Goal: Navigation & Orientation: Go to known website

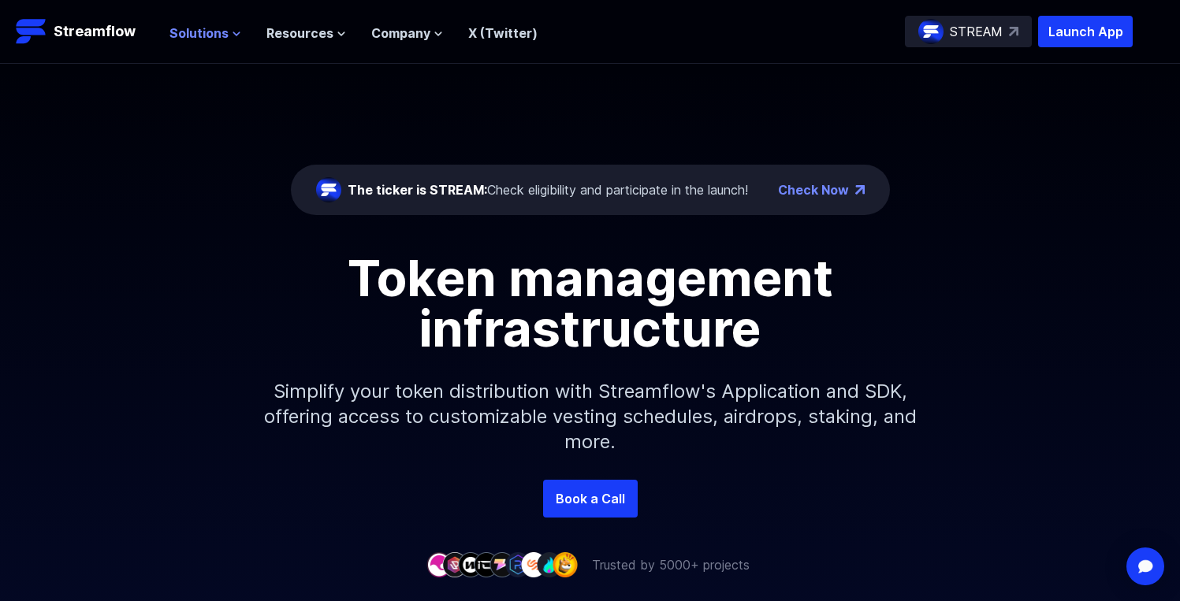
click at [232, 29] on icon at bounding box center [236, 33] width 9 height 9
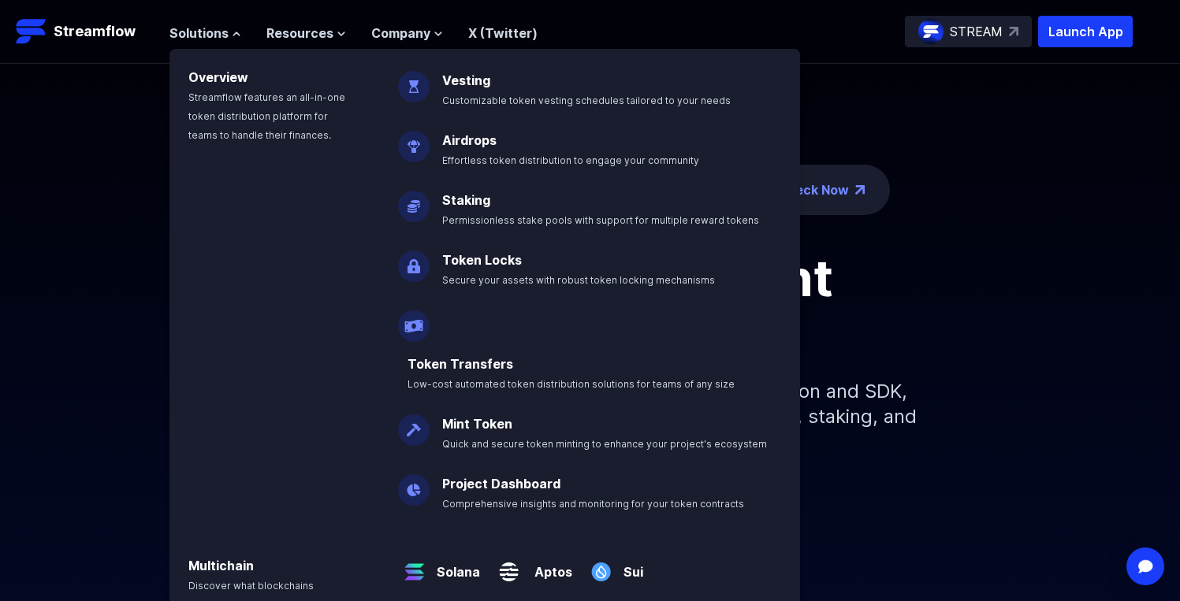
click at [342, 33] on ul "Solutions Overview Streamflow features an all-in-one token distribution platfor…" at bounding box center [353, 33] width 368 height 19
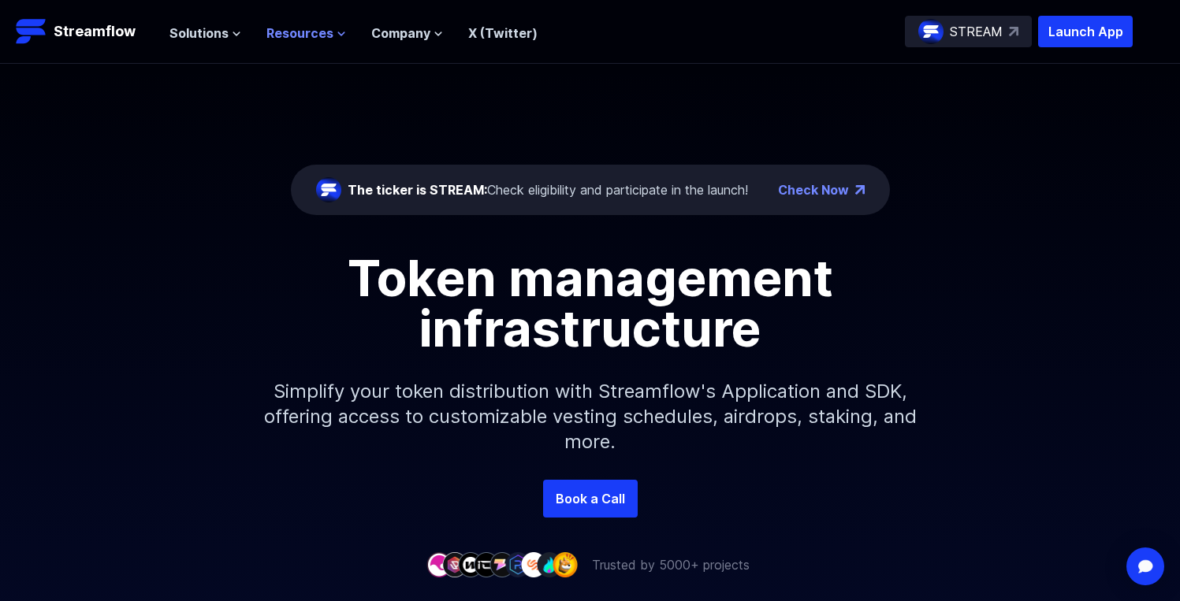
click at [339, 33] on icon at bounding box center [341, 33] width 9 height 9
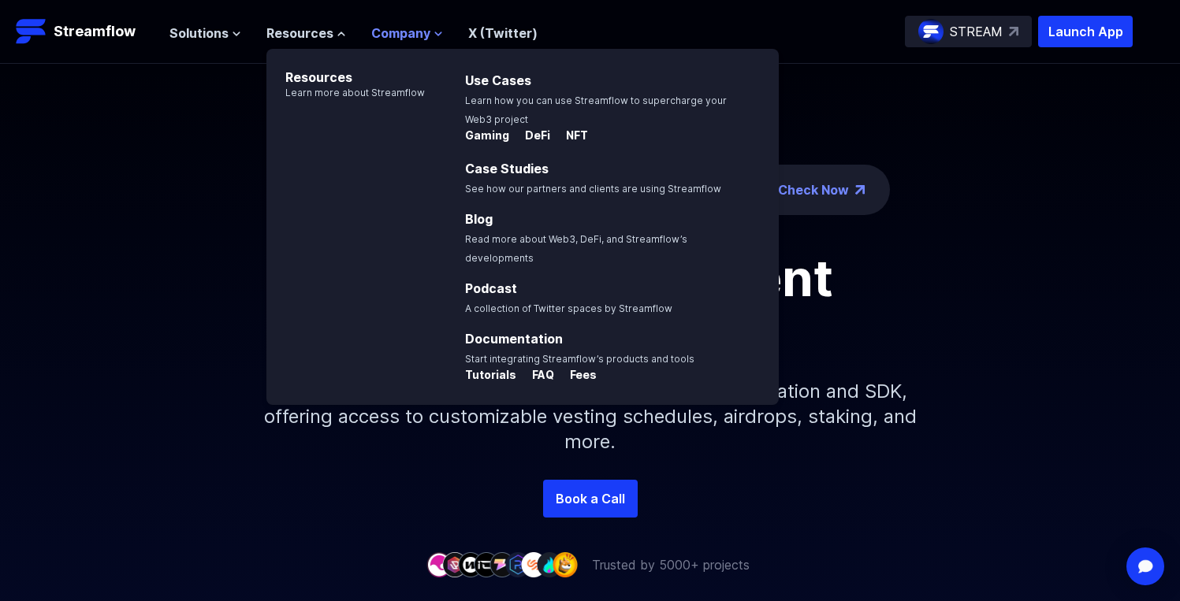
click at [434, 32] on icon at bounding box center [438, 33] width 9 height 9
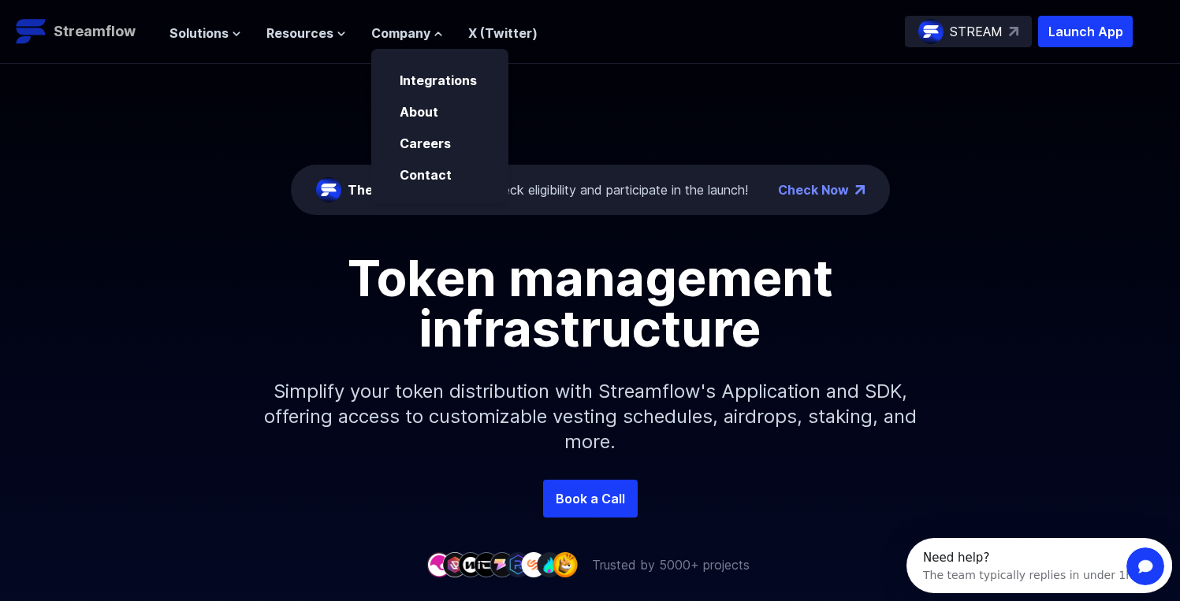
click at [120, 30] on p "Streamflow" at bounding box center [95, 31] width 82 height 22
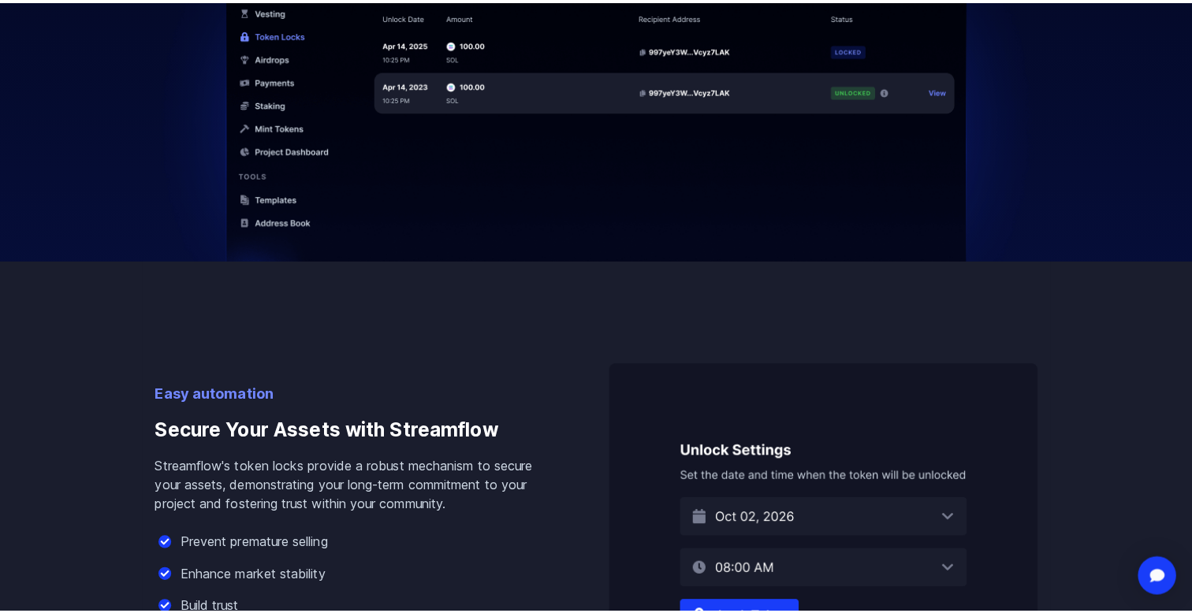
scroll to position [1231, 0]
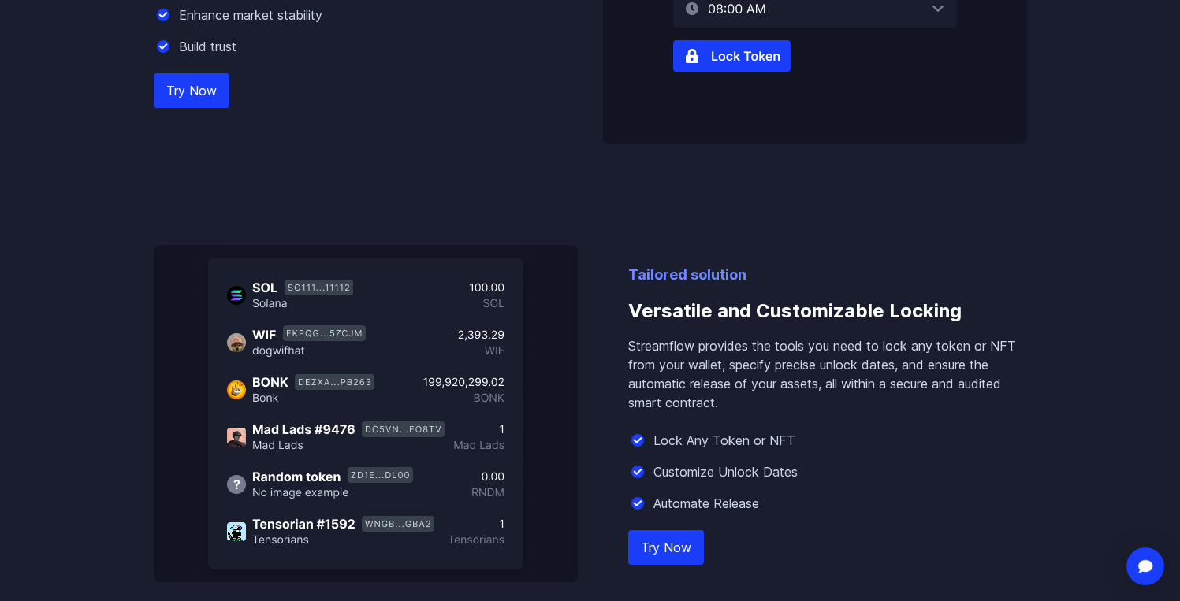
click at [208, 87] on link "Try Now" at bounding box center [192, 90] width 76 height 35
